Goal: Check status: Check status

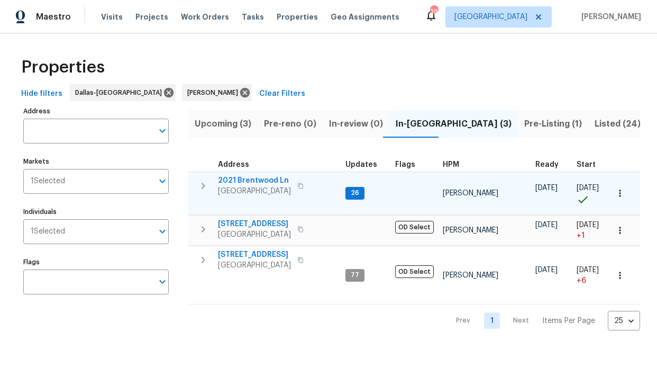
click at [363, 192] on div "26" at bounding box center [355, 193] width 19 height 13
click at [360, 193] on span "26" at bounding box center [355, 192] width 17 height 9
click at [354, 192] on span "26" at bounding box center [355, 192] width 17 height 9
click at [344, 190] on td "26" at bounding box center [366, 192] width 50 height 43
click at [267, 180] on span "2021 Brentwood Ln" at bounding box center [254, 180] width 73 height 11
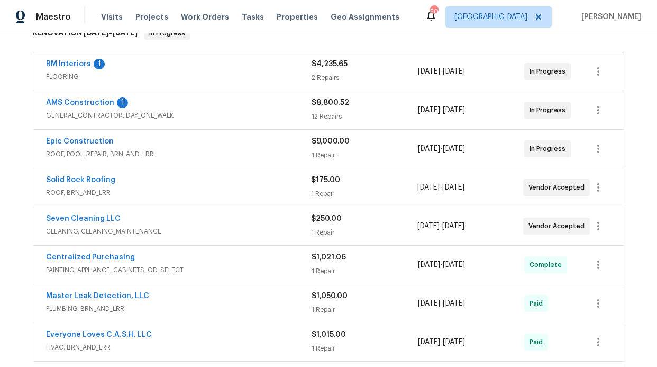
scroll to position [185, 0]
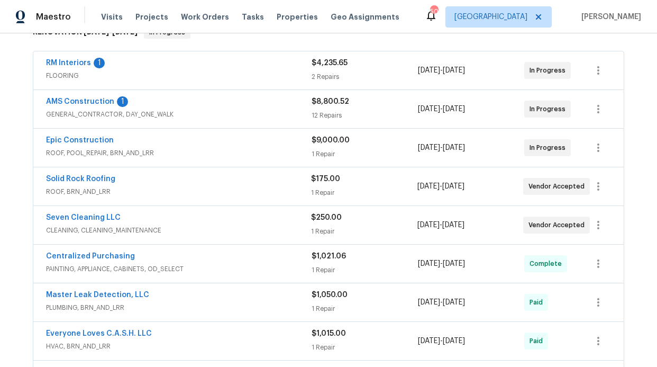
click at [144, 176] on div "Solid Rock Roofing" at bounding box center [178, 180] width 265 height 13
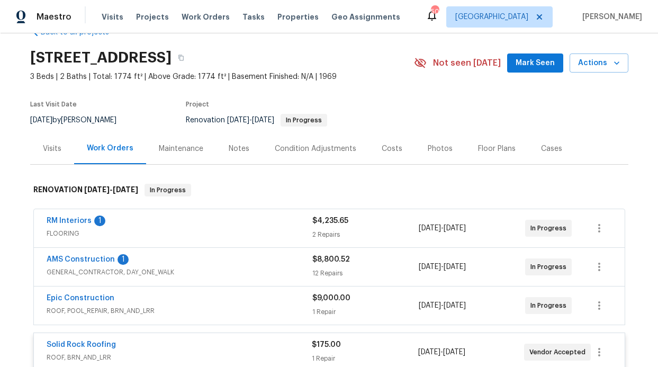
scroll to position [21, 0]
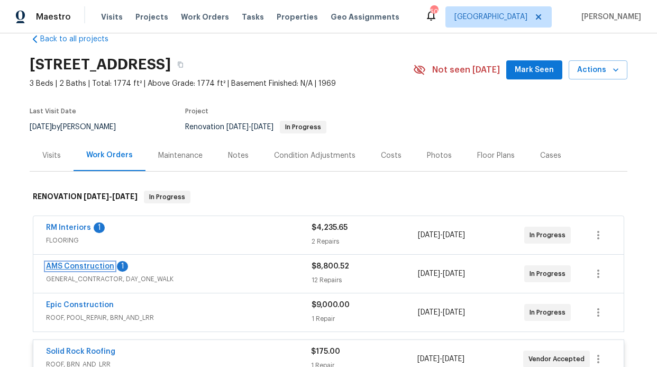
click at [83, 267] on link "AMS Construction" at bounding box center [80, 265] width 68 height 7
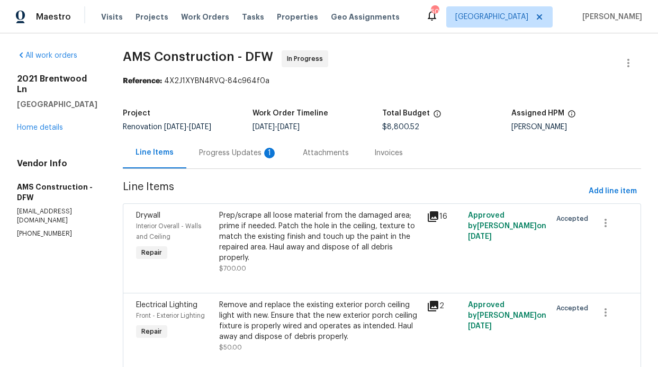
click at [231, 160] on div "Progress Updates 1" at bounding box center [238, 152] width 104 height 31
